Goal: Task Accomplishment & Management: Use online tool/utility

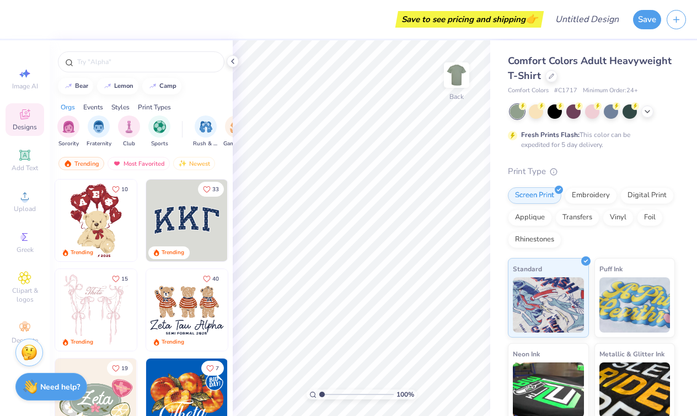
scroll to position [7, 0]
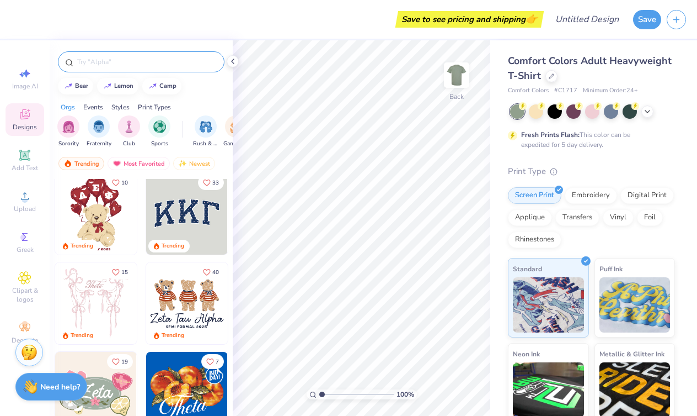
click at [137, 61] on input "text" at bounding box center [146, 61] width 141 height 11
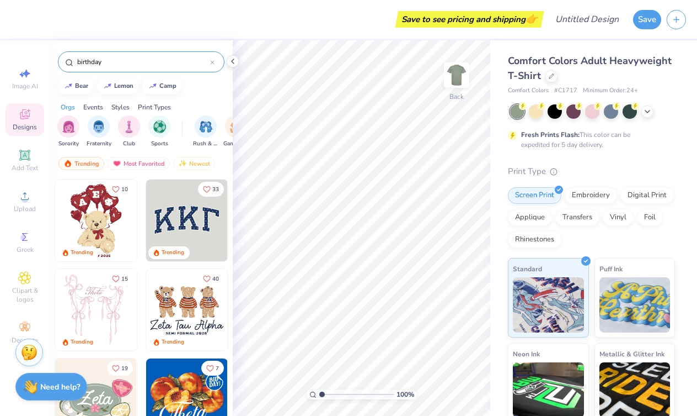
type input "birthday"
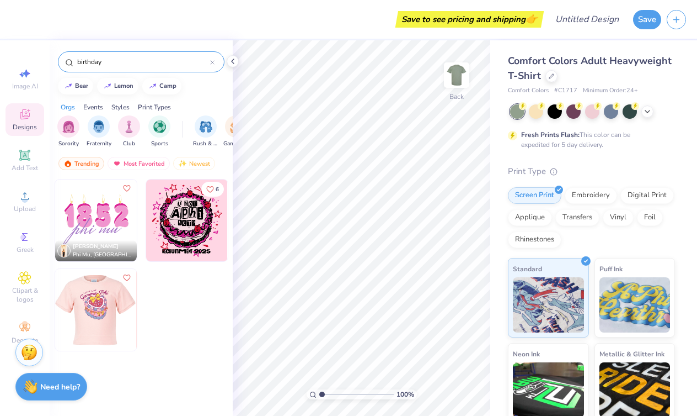
click at [55, 302] on img at bounding box center [15, 310] width 82 height 82
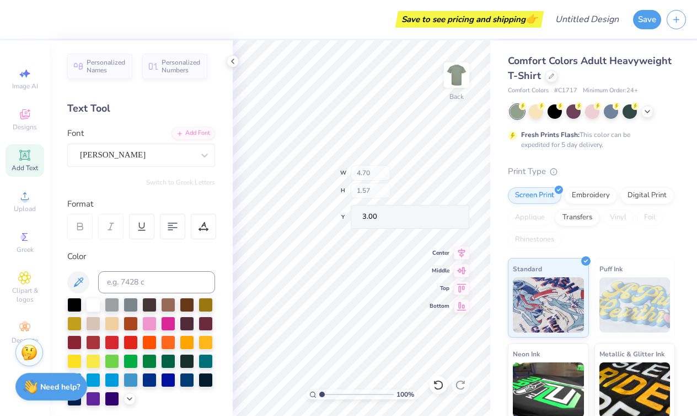
type input "10.53"
type input "3.78"
type input "3.23"
type textarea "Phi"
type textarea "P"
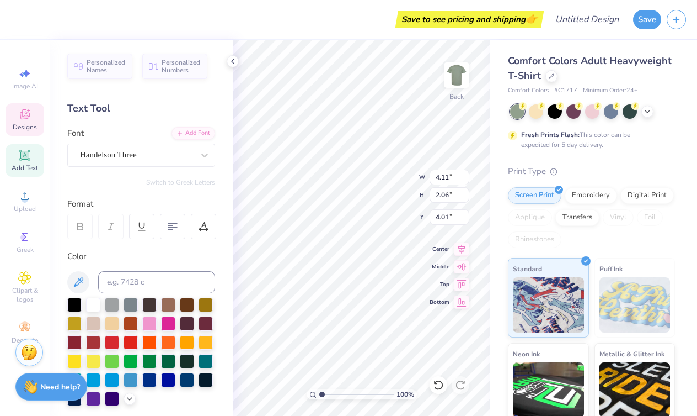
scroll to position [0, 3]
type textarea "Zeta Tau Alpha"
type input "4.70"
type input "1.57"
type input "3.00"
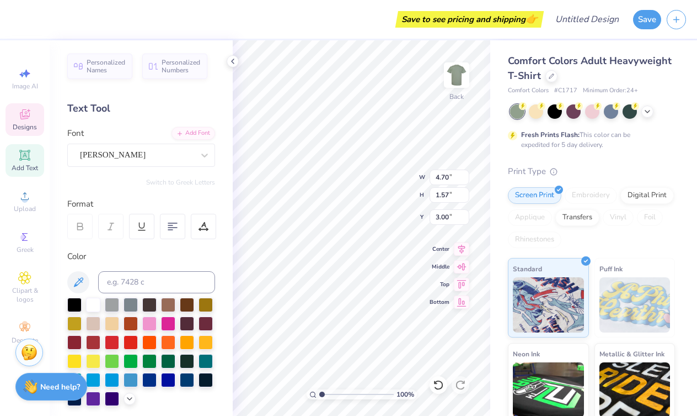
type input "13.79"
type input "4.49"
type input "3.24"
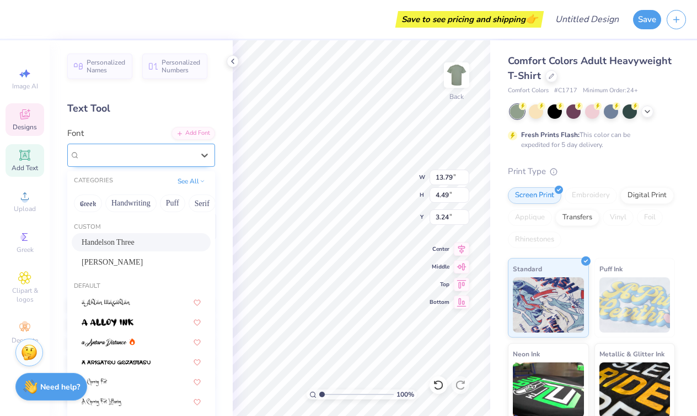
click at [107, 152] on span "Handelson Three" at bounding box center [108, 154] width 57 height 13
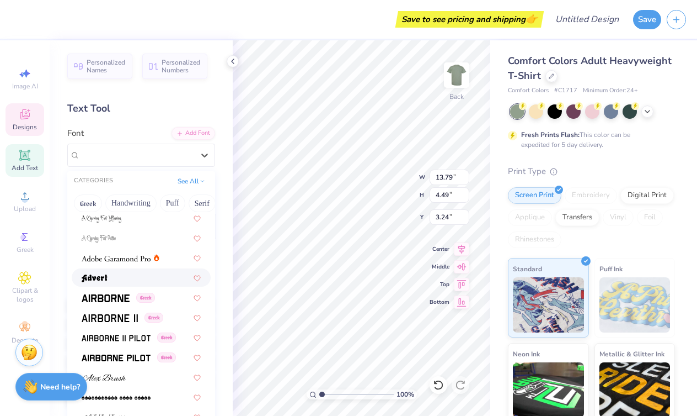
scroll to position [185, 0]
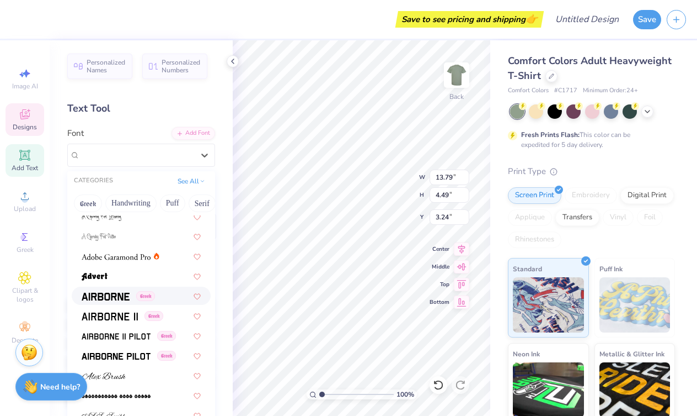
click at [121, 301] on span at bounding box center [106, 296] width 48 height 12
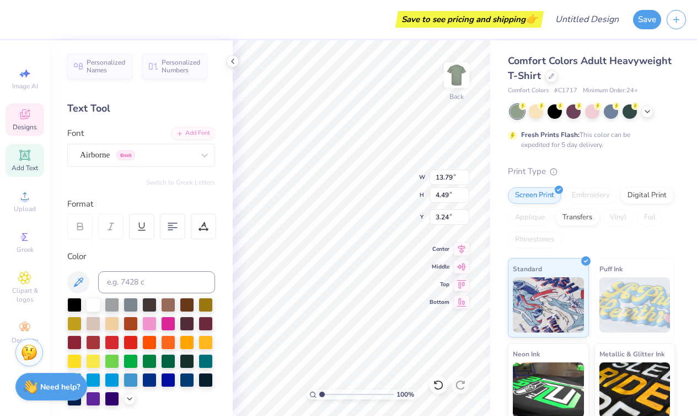
scroll to position [0, 3]
click at [106, 151] on span "Airborne" at bounding box center [95, 154] width 30 height 13
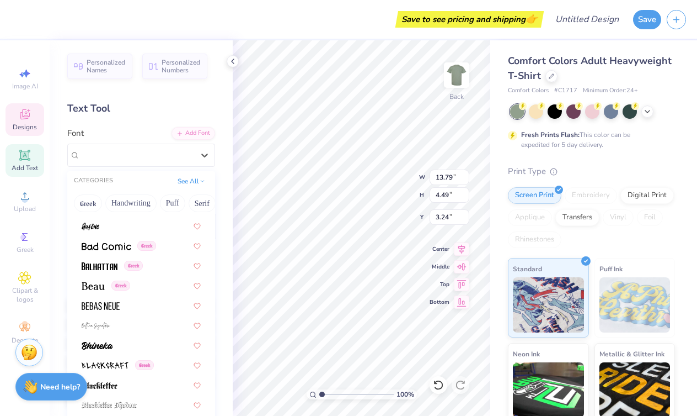
scroll to position [515, 0]
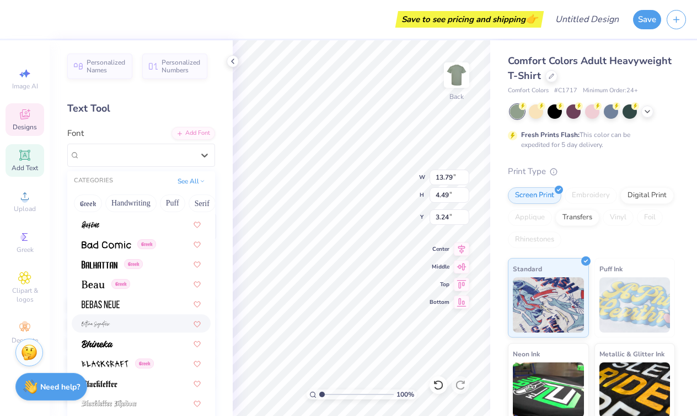
click at [120, 322] on div at bounding box center [141, 323] width 119 height 12
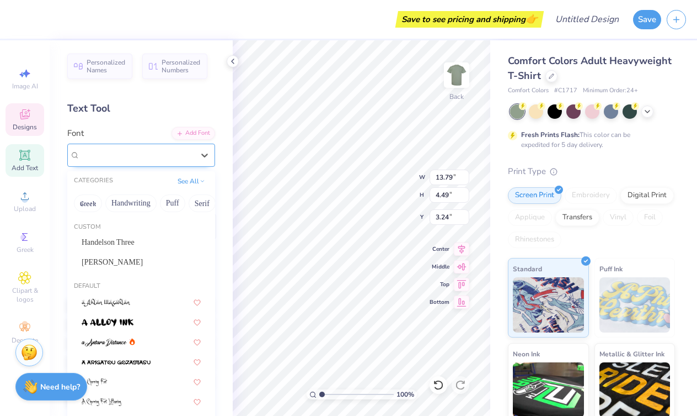
click at [169, 164] on div "[PERSON_NAME] Signature" at bounding box center [141, 154] width 148 height 23
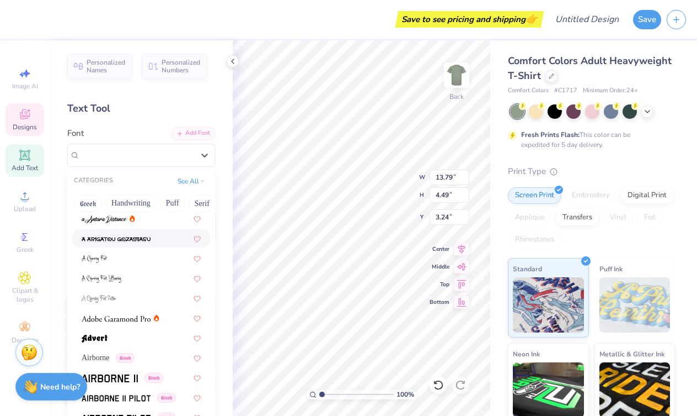
scroll to position [127, 0]
